Goal: Browse casually

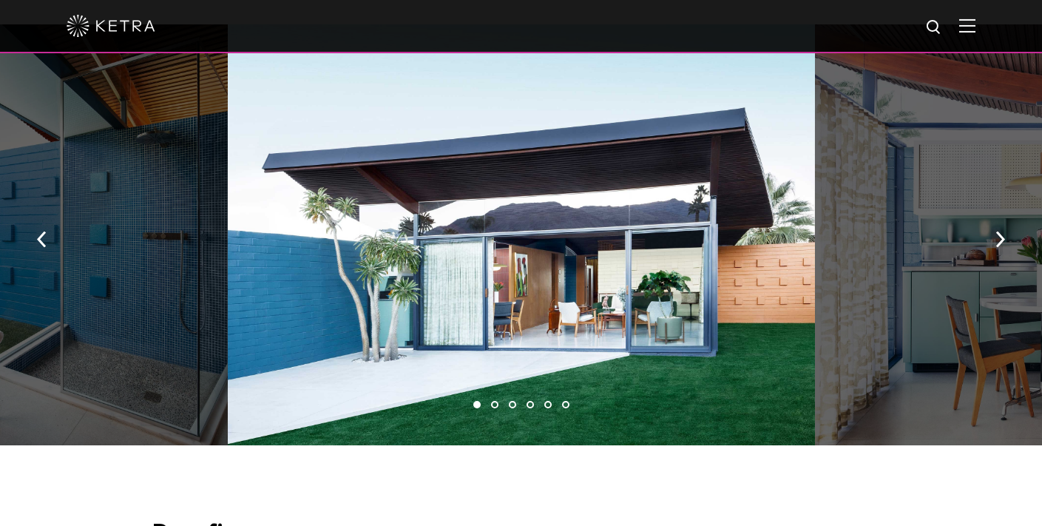
scroll to position [1011, 0]
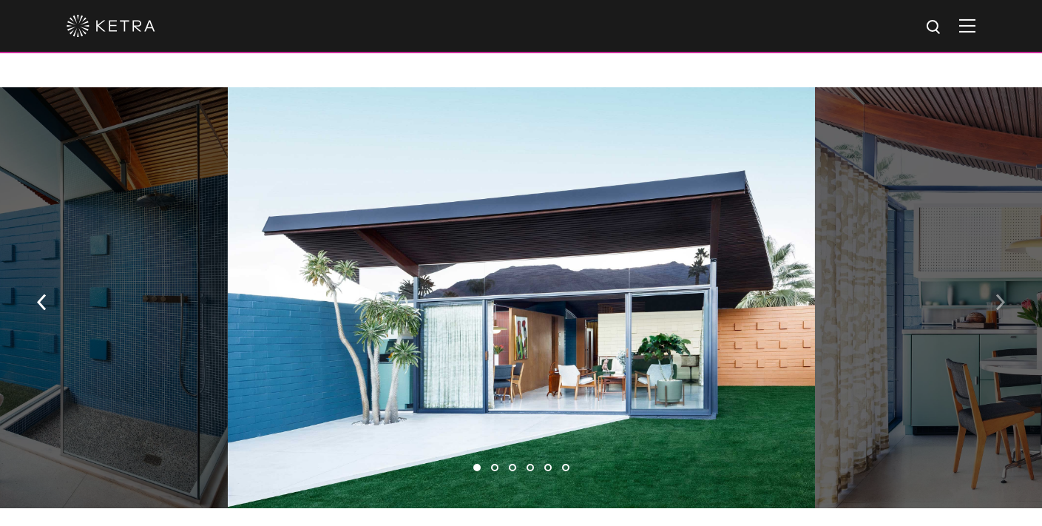
click at [1000, 294] on img "button" at bounding box center [1001, 302] width 10 height 16
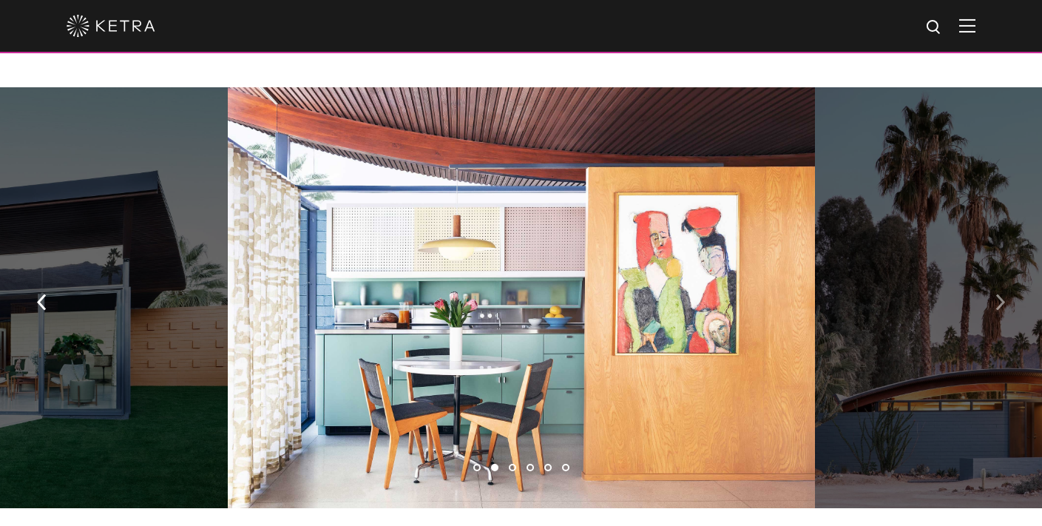
click at [1001, 294] on img "button" at bounding box center [1001, 302] width 10 height 16
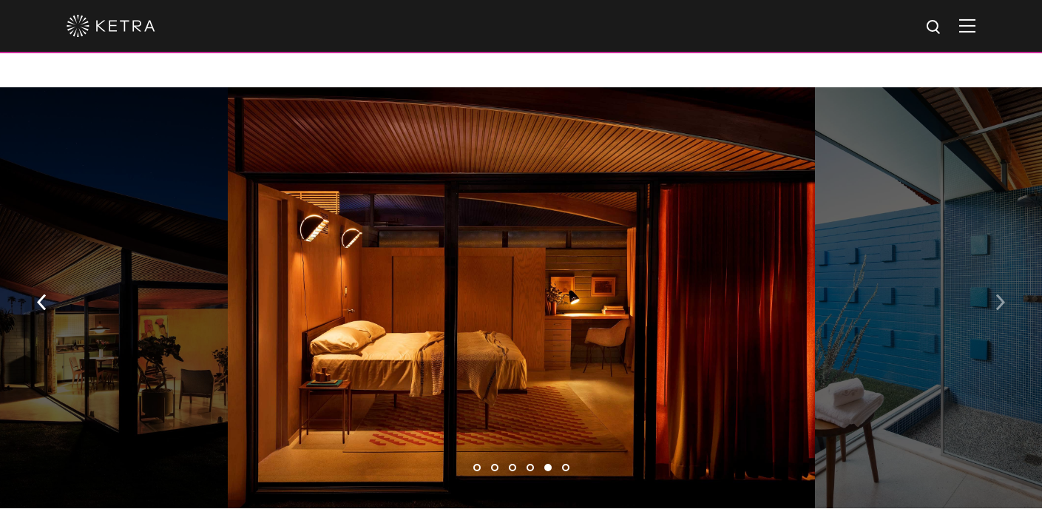
click at [1001, 294] on img "button" at bounding box center [1001, 302] width 10 height 16
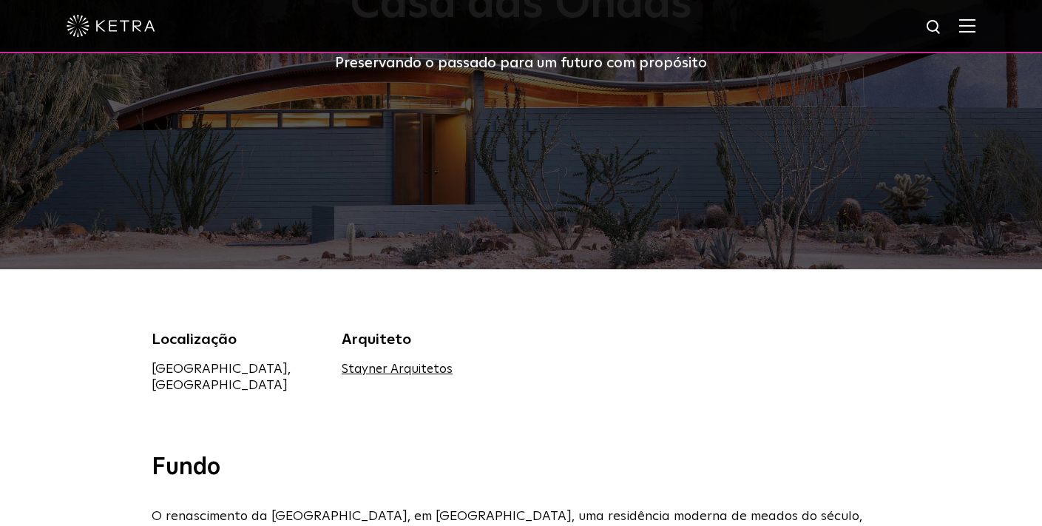
scroll to position [0, 0]
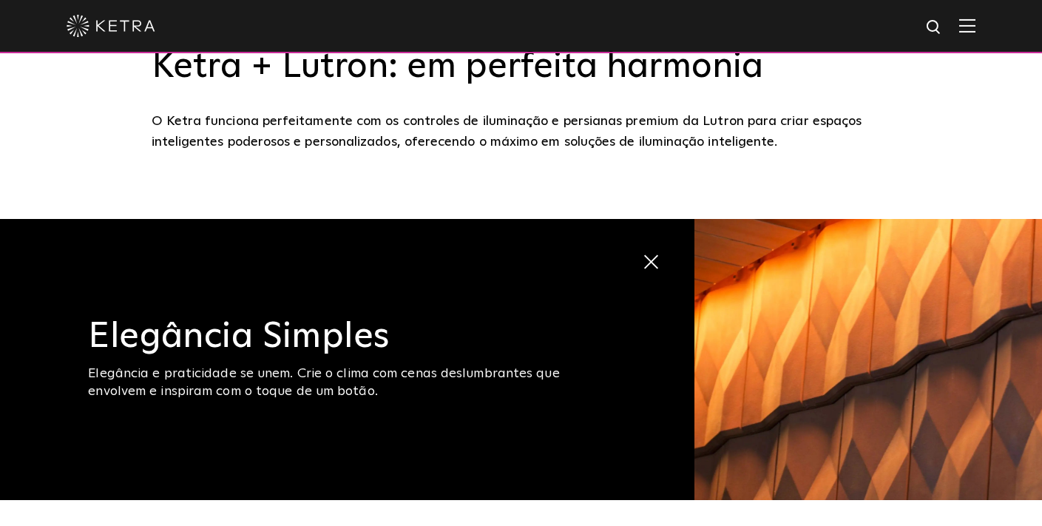
click at [713, 273] on img at bounding box center [869, 359] width 348 height 281
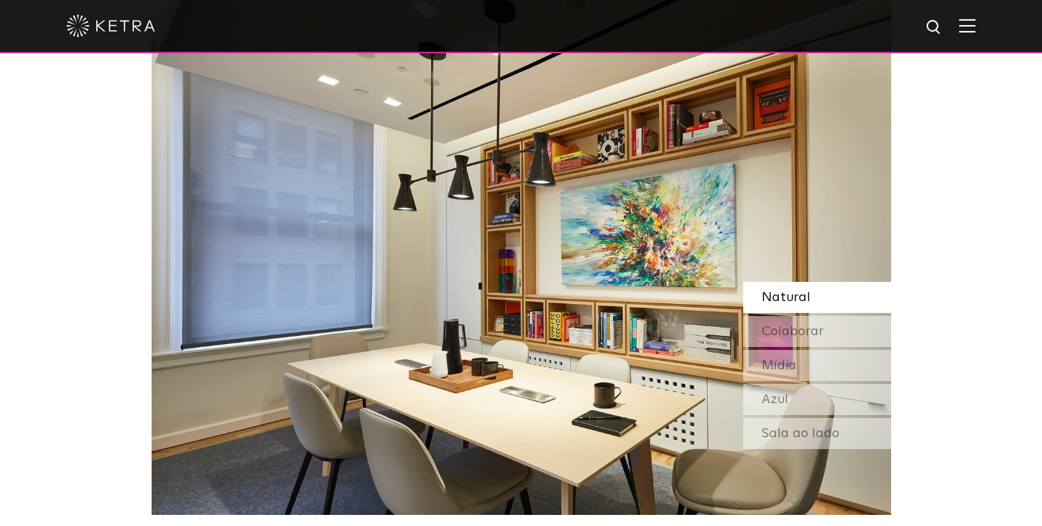
scroll to position [1267, 0]
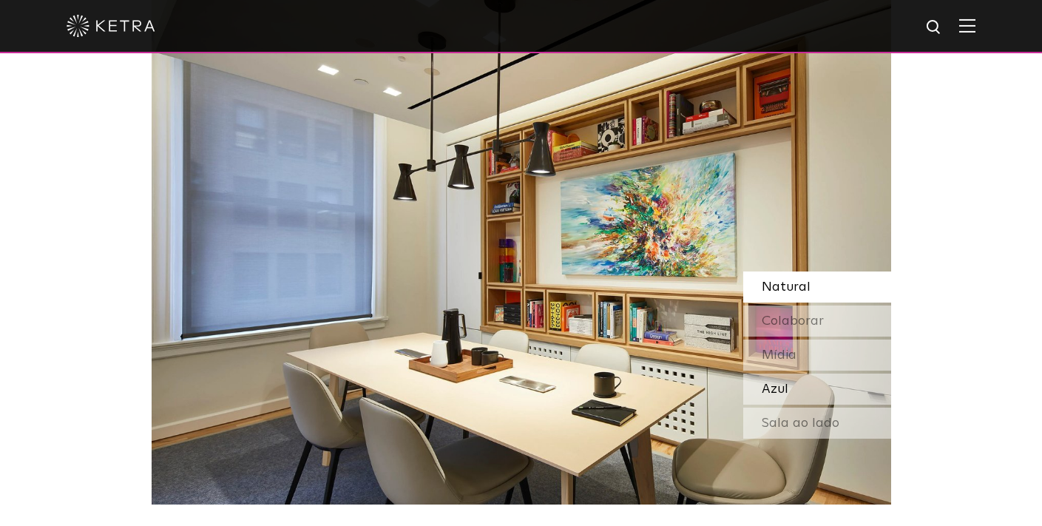
click at [840, 391] on div "Azul" at bounding box center [817, 389] width 148 height 31
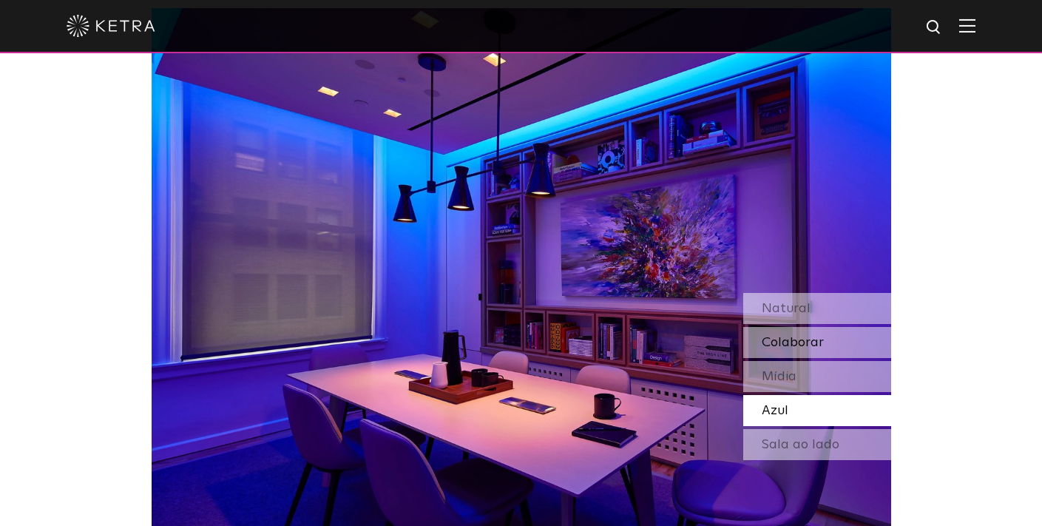
click at [768, 345] on font "Colaborar" at bounding box center [793, 342] width 62 height 13
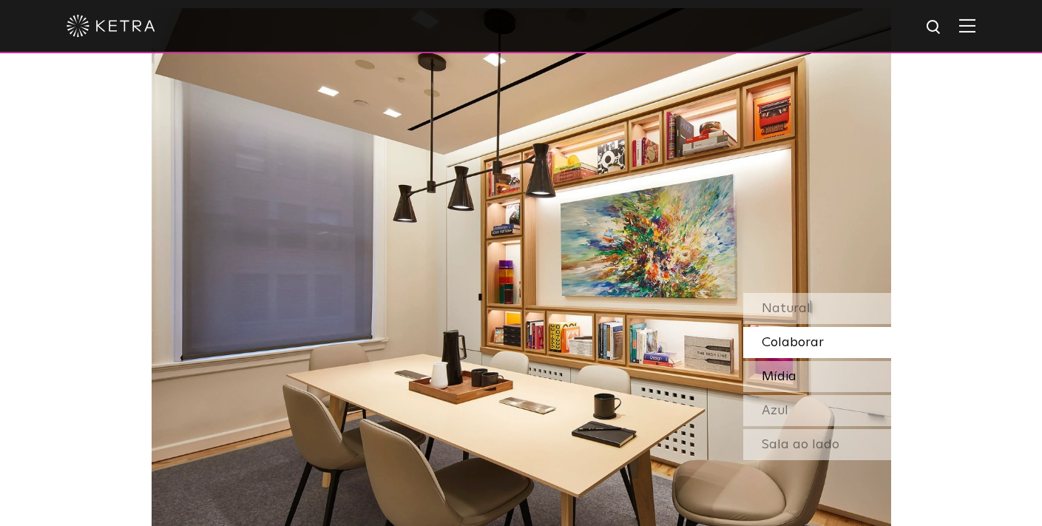
click at [791, 377] on font "Mídia" at bounding box center [779, 376] width 35 height 13
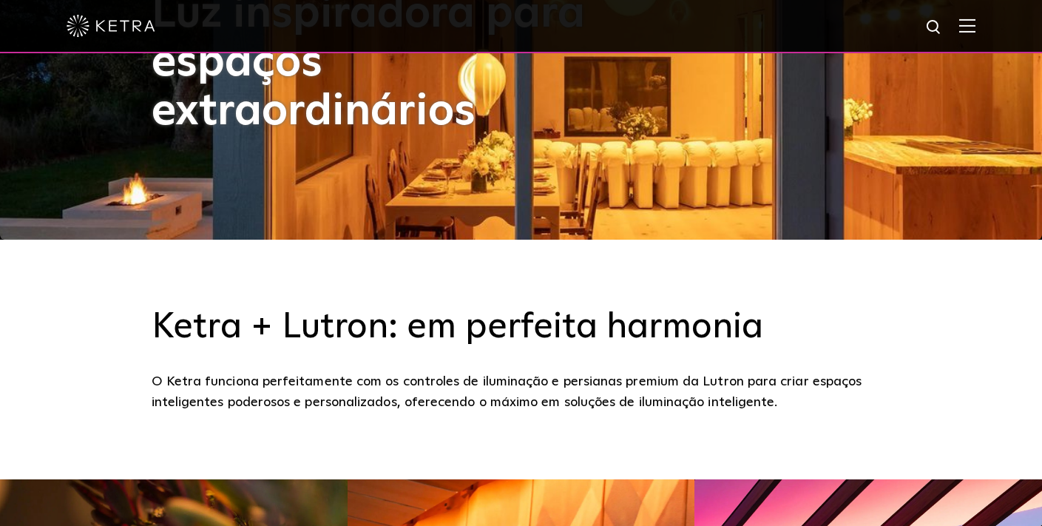
scroll to position [0, 0]
